Goal: Task Accomplishment & Management: Use online tool/utility

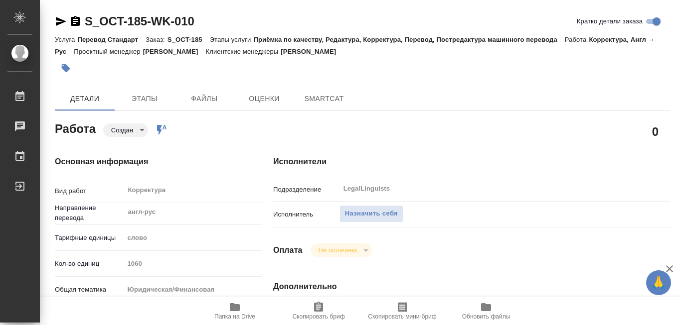
type textarea "x"
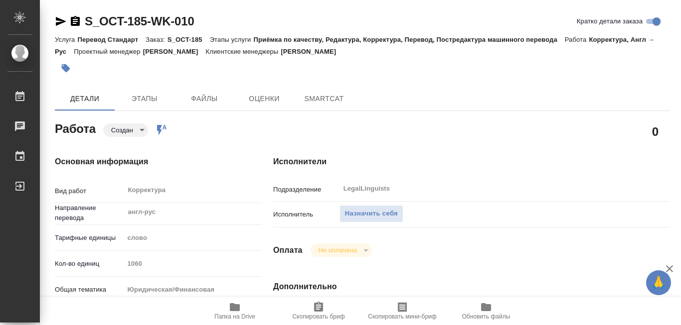
type textarea "x"
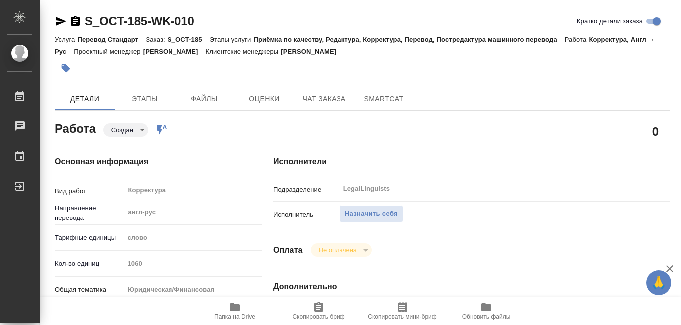
type textarea "x"
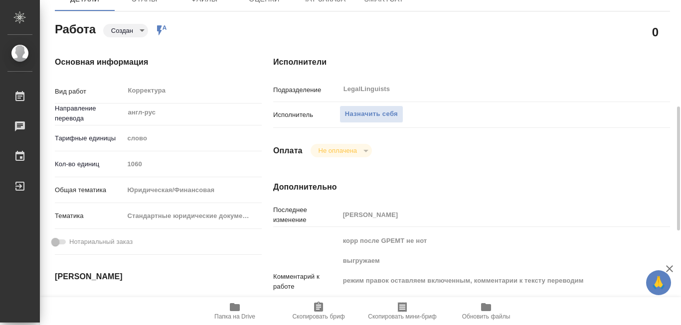
scroll to position [149, 0]
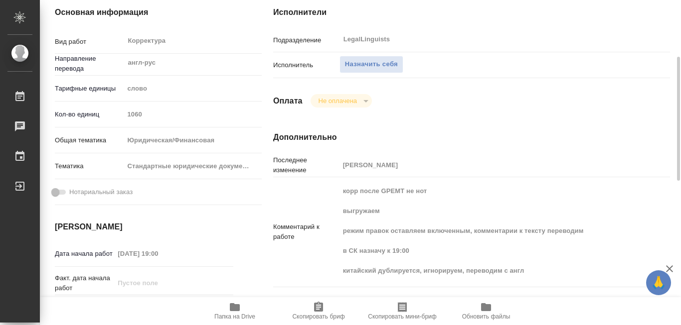
type textarea "x"
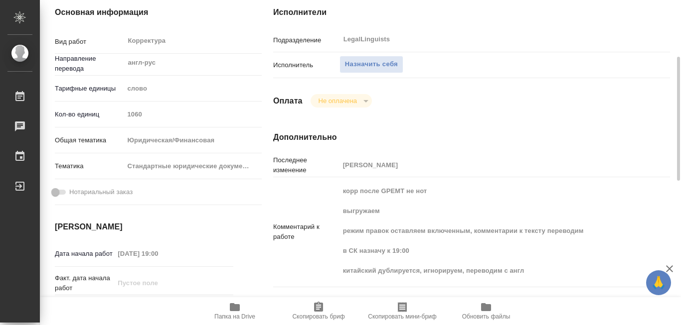
type textarea "x"
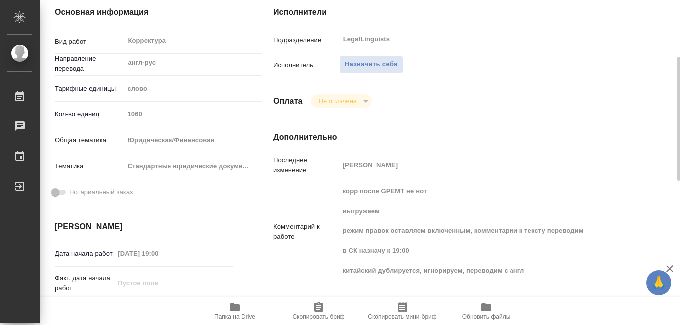
click at [233, 307] on icon "button" at bounding box center [235, 307] width 10 height 8
